Goal: Task Accomplishment & Management: Manage account settings

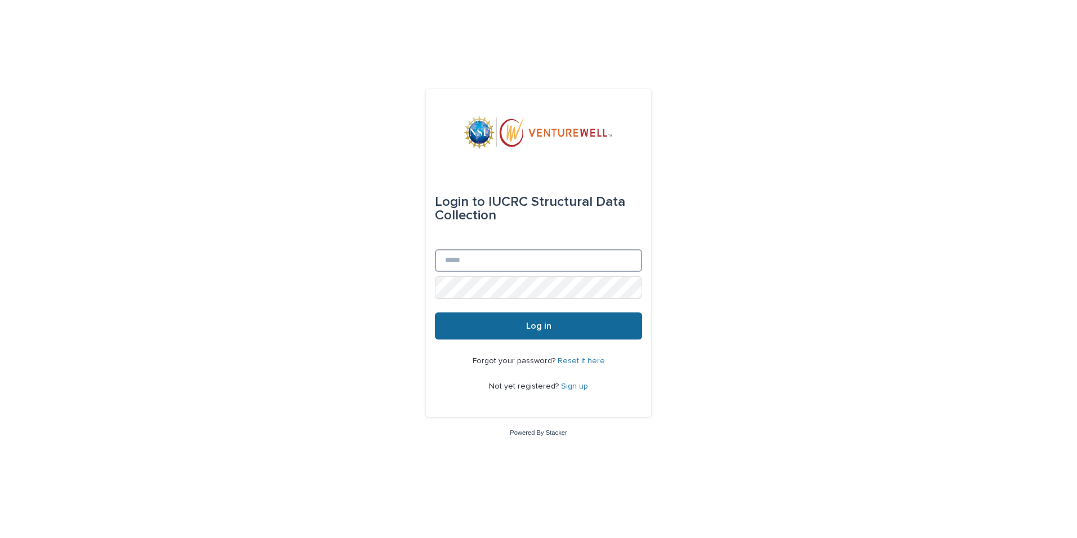
type input "**********"
click at [535, 329] on span "Log in" at bounding box center [538, 325] width 25 height 9
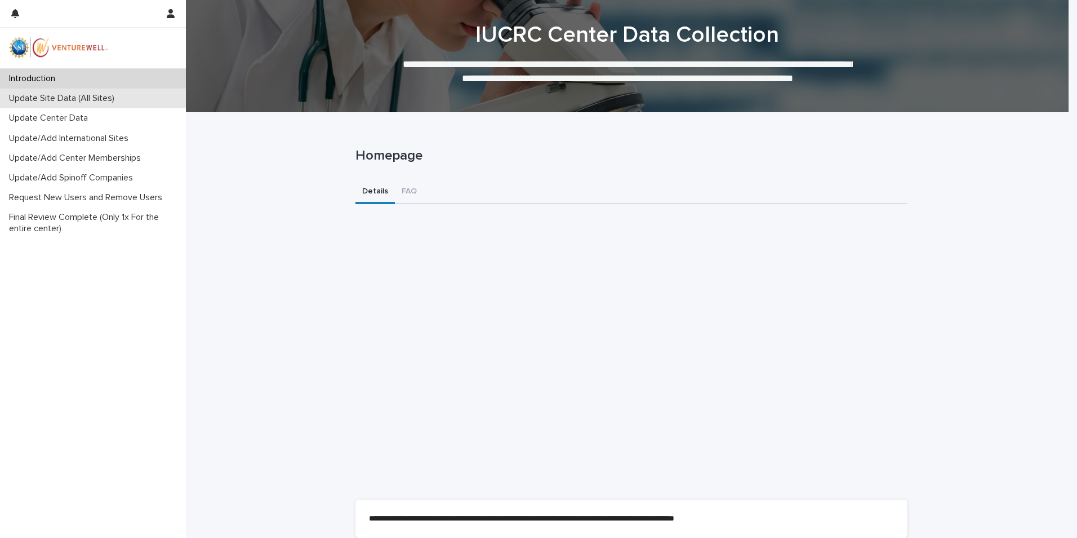
click at [32, 96] on p "Update Site Data (All Sites)" at bounding box center [64, 98] width 119 height 11
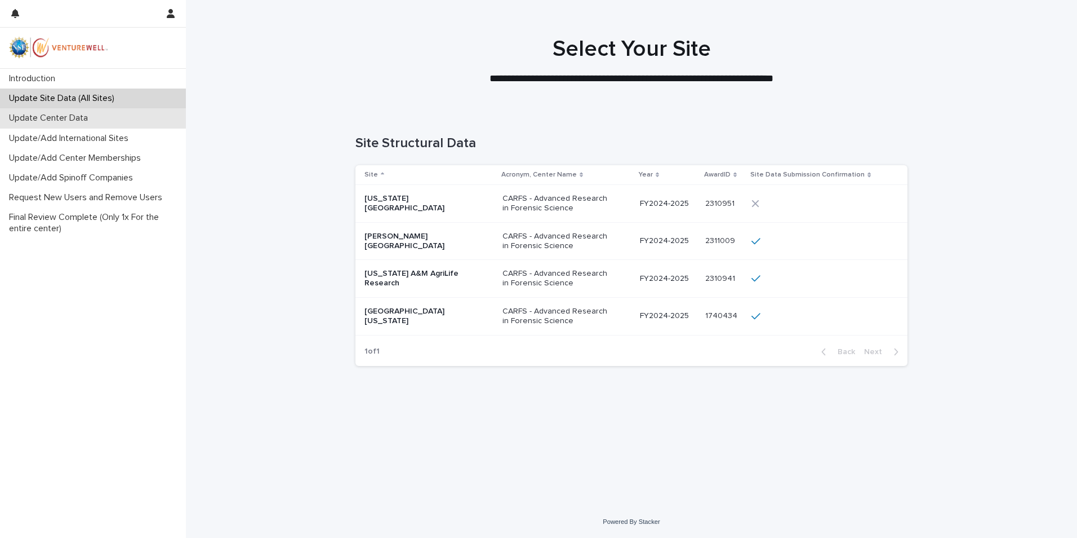
click at [30, 114] on p "Update Center Data" at bounding box center [51, 118] width 92 height 11
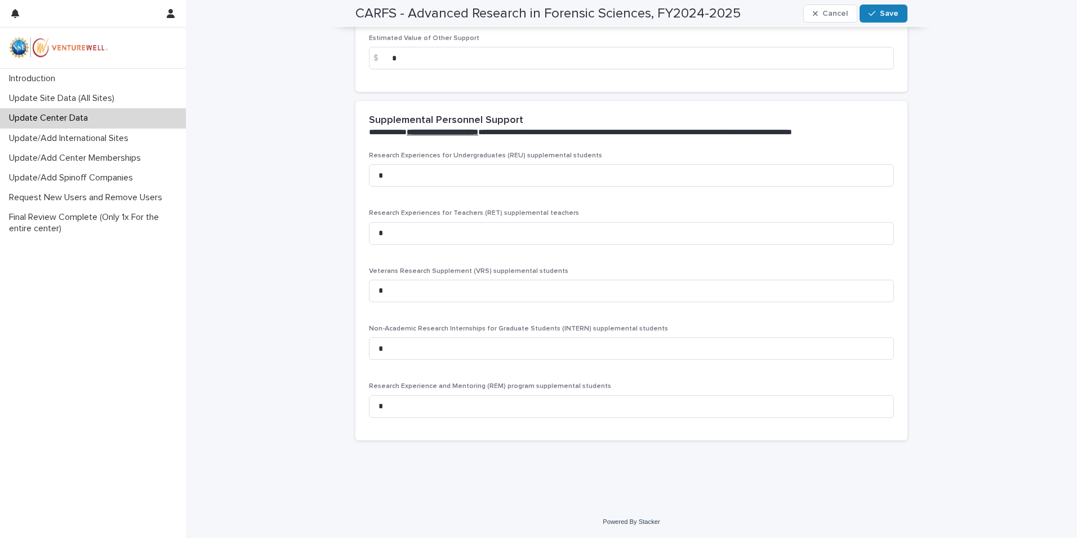
scroll to position [2213, 0]
click at [80, 138] on p "Update/Add International Sites" at bounding box center [71, 138] width 133 height 11
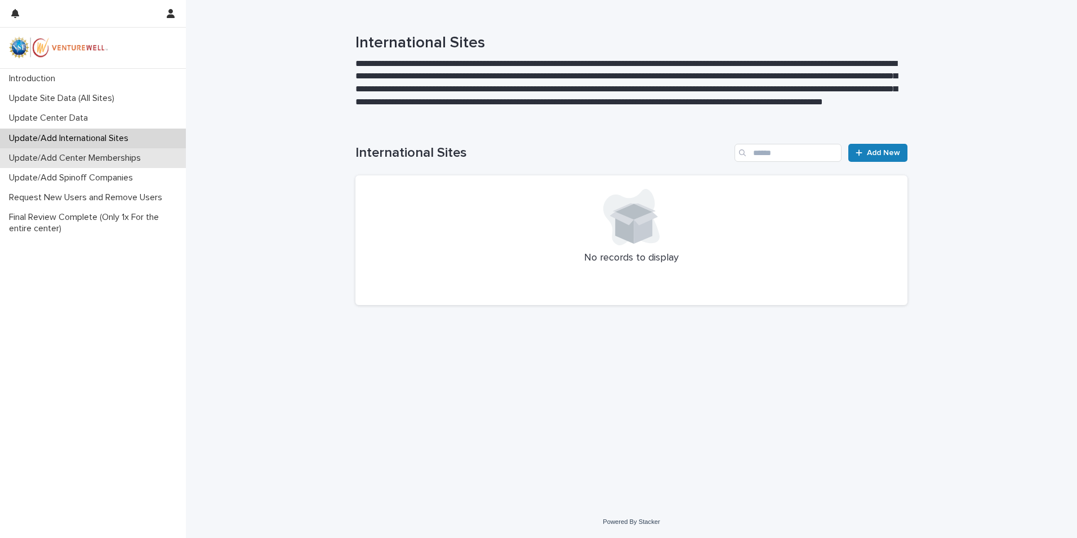
click at [70, 161] on p "Update/Add Center Memberships" at bounding box center [77, 158] width 145 height 11
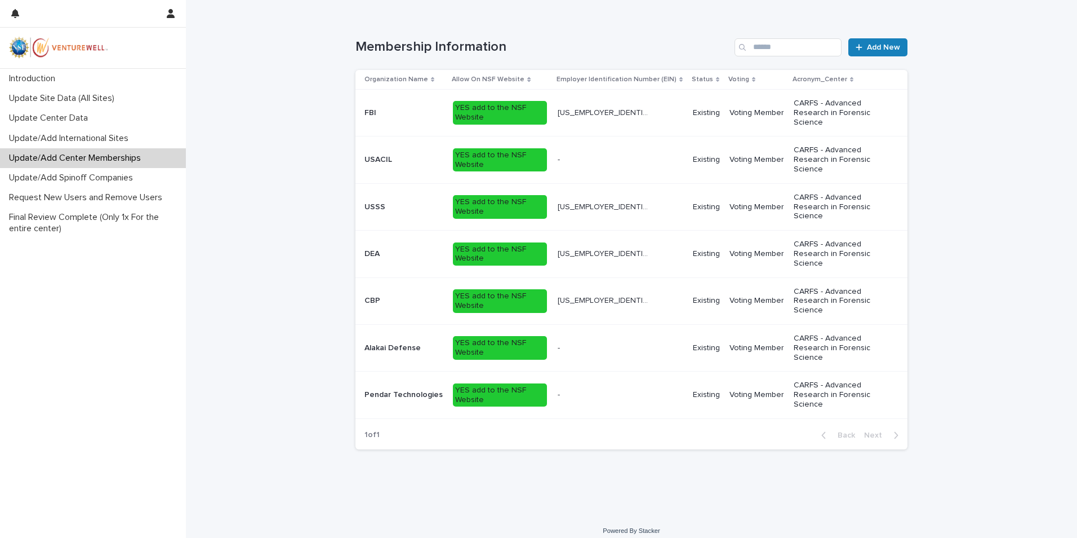
scroll to position [230, 0]
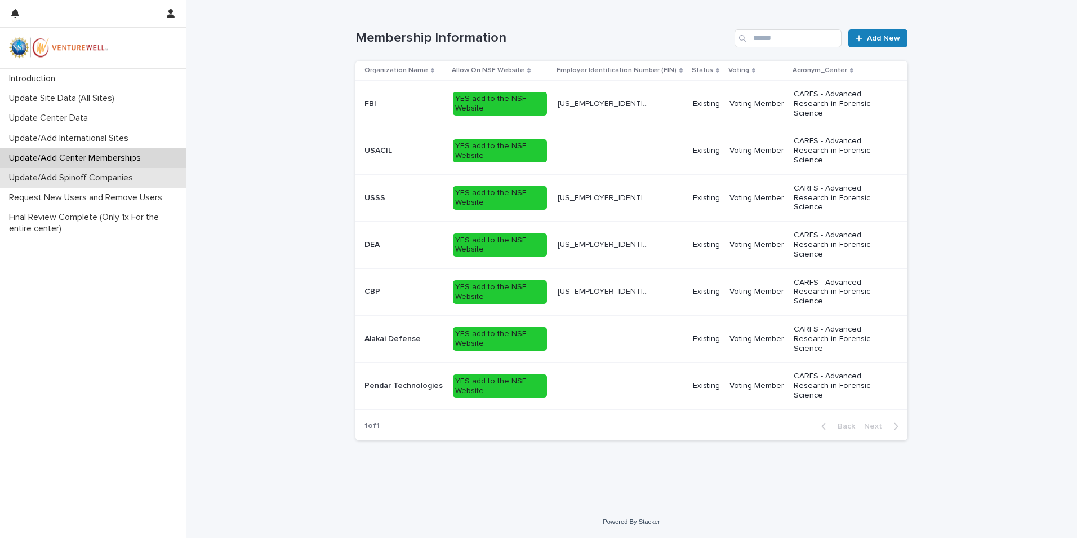
click at [63, 181] on p "Update/Add Spinoff Companies" at bounding box center [73, 177] width 137 height 11
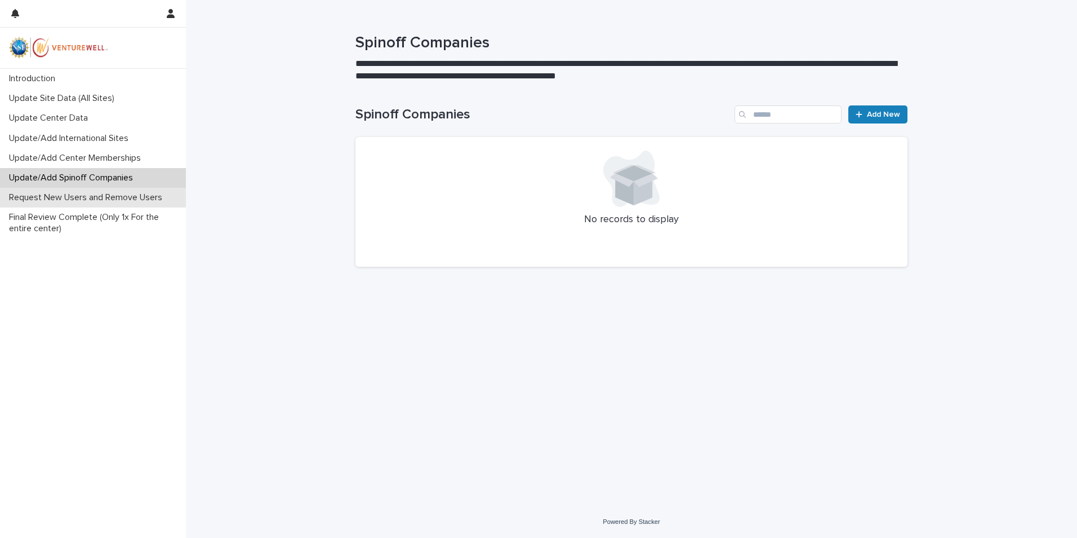
click at [52, 196] on p "Request New Users and Remove Users" at bounding box center [88, 197] width 167 height 11
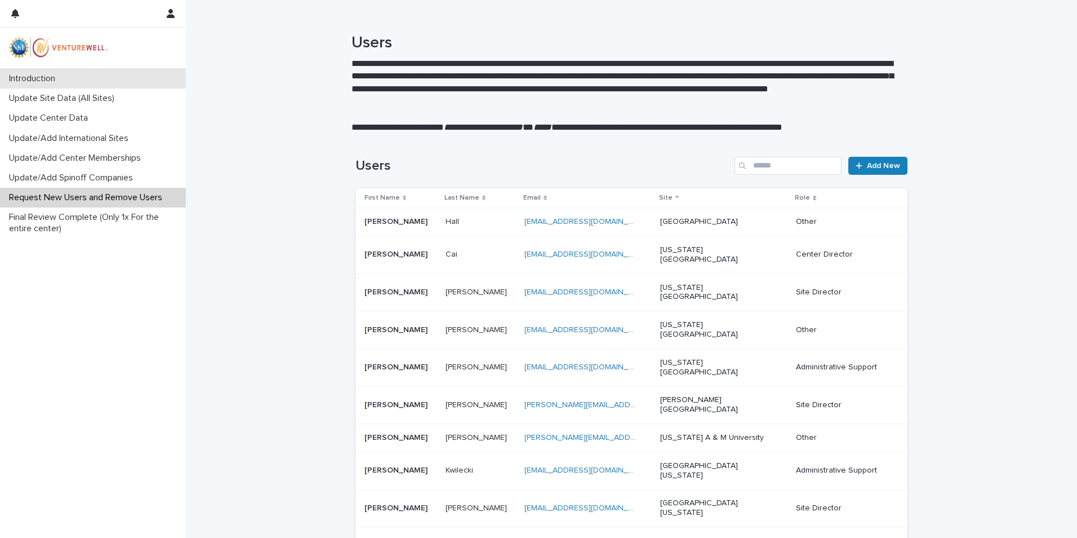
click at [37, 76] on p "Introduction" at bounding box center [35, 78] width 60 height 11
